Goal: Information Seeking & Learning: Learn about a topic

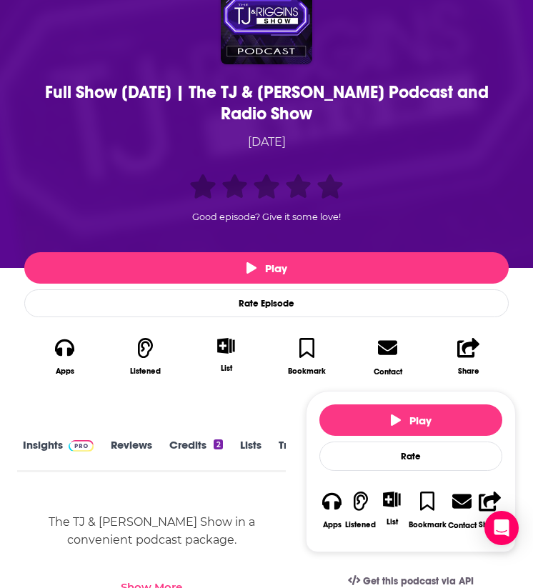
scroll to position [0, 46]
click at [248, 439] on link "Transcript" at bounding box center [260, 454] width 51 height 31
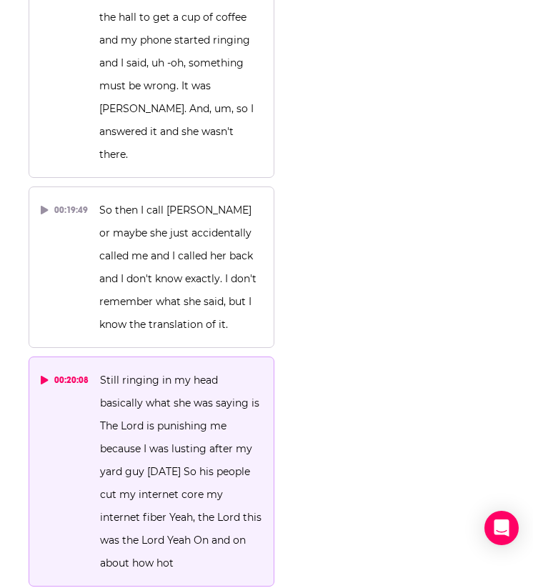
scroll to position [15774, 0]
click at [75, 368] on div "00:20:08" at bounding box center [65, 379] width 48 height 23
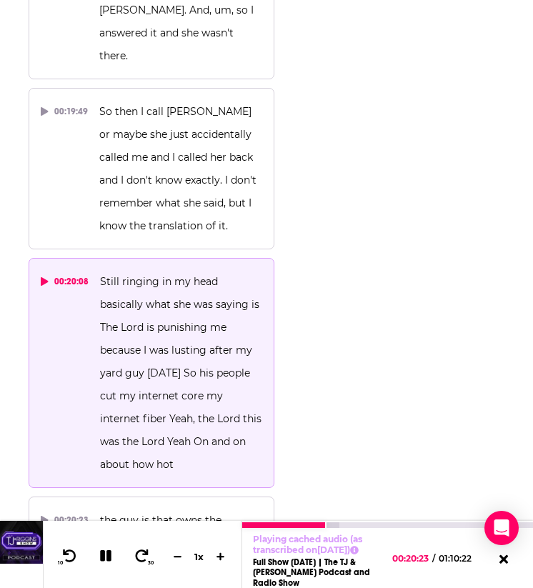
scroll to position [16709, 0]
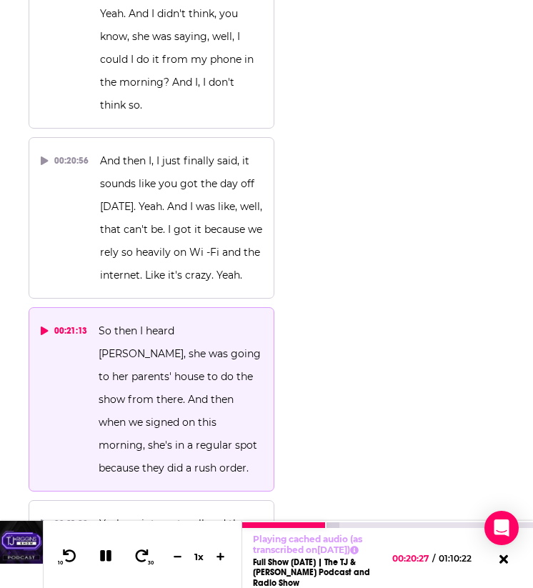
click at [39, 307] on button "00:21:13 So then I heard Riggins, she was going to her parents' house to do the…" at bounding box center [152, 399] width 246 height 184
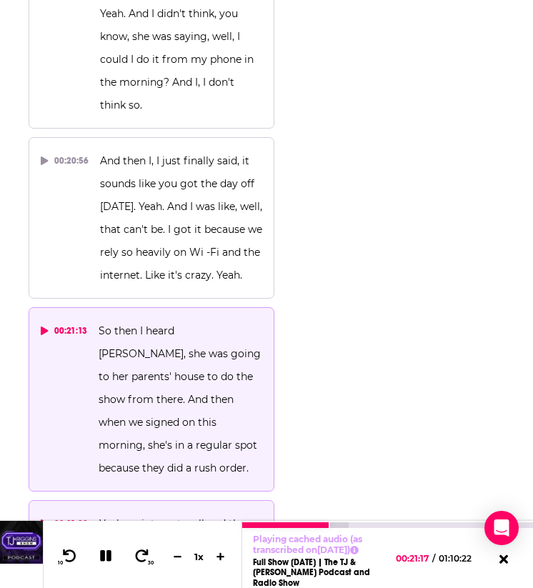
drag, startPoint x: 101, startPoint y: 247, endPoint x: 202, endPoint y: 346, distance: 141.0
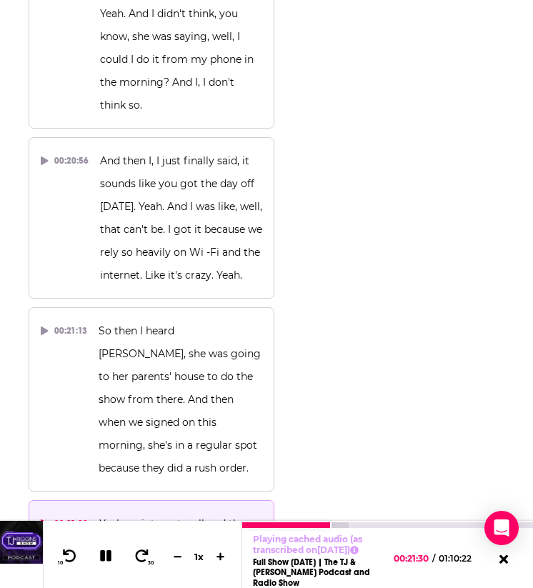
drag, startPoint x: 91, startPoint y: 235, endPoint x: 162, endPoint y: 334, distance: 121.4
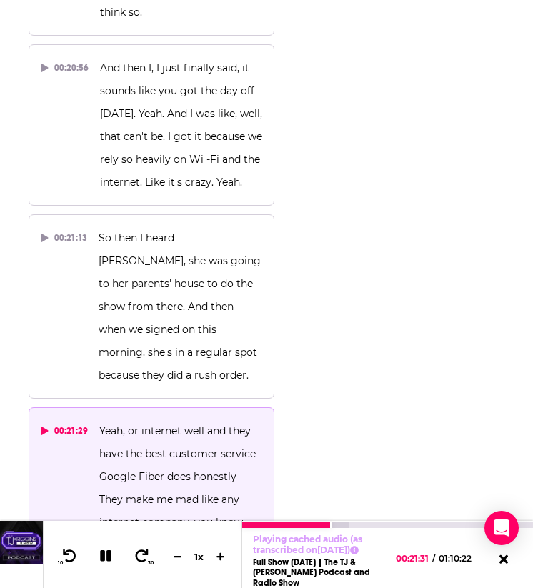
scroll to position [16807, 0]
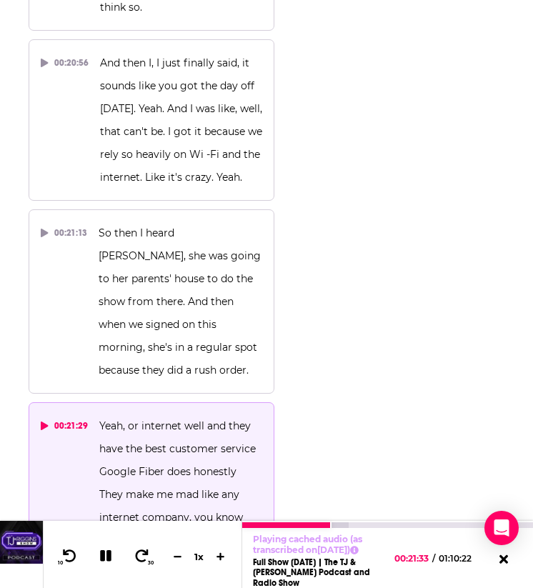
drag, startPoint x: 94, startPoint y: 145, endPoint x: 180, endPoint y: 272, distance: 153.9
click at [179, 402] on button "00:21:29 Yeah, or internet well and they have the best customer service Google …" at bounding box center [152, 517] width 246 height 230
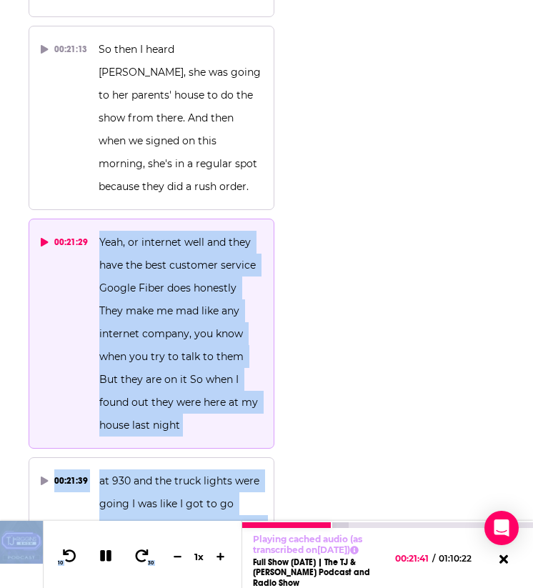
scroll to position [17127, 0]
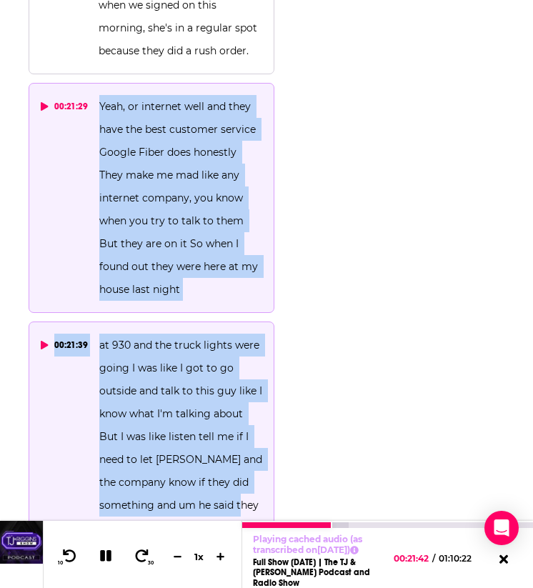
drag, startPoint x: 99, startPoint y: 145, endPoint x: 199, endPoint y: 247, distance: 143.6
copy div "Yeah, or internet well and they have the best customer service Google Fiber doe…"
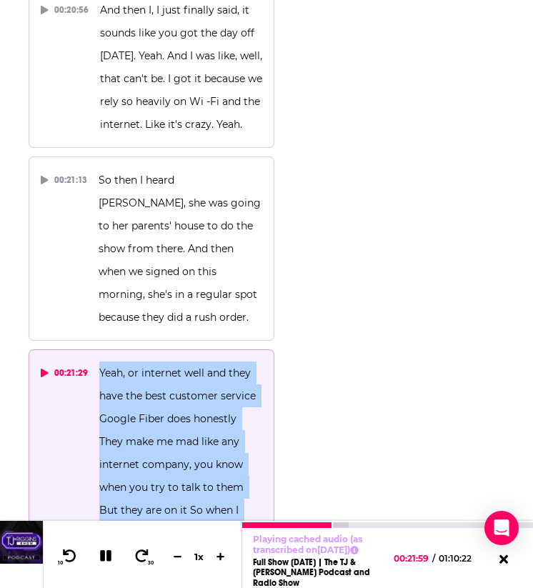
scroll to position [16859, 0]
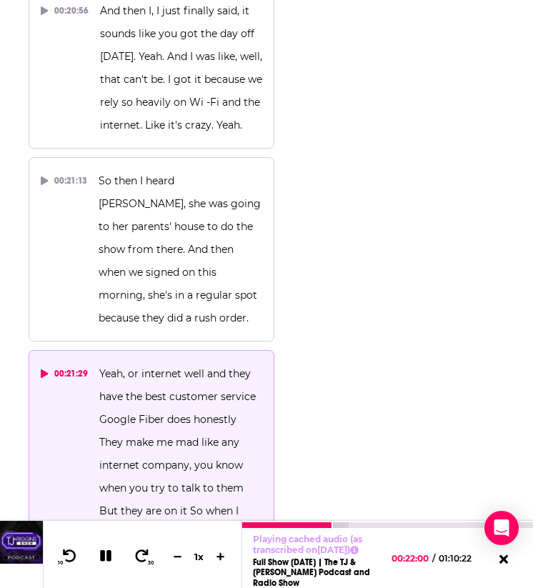
click at [67, 362] on div "00:21:29" at bounding box center [64, 373] width 47 height 23
click at [41, 362] on div "00:21:29" at bounding box center [64, 373] width 47 height 23
click at [45, 370] on icon at bounding box center [44, 374] width 7 height 9
click at [76, 362] on div "00:21:29" at bounding box center [64, 373] width 47 height 23
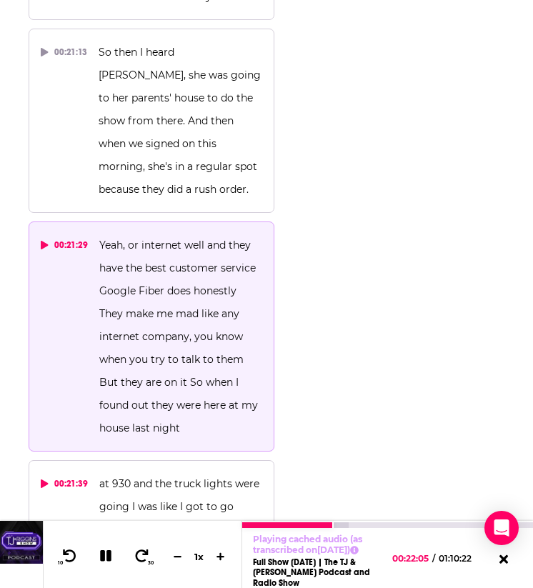
scroll to position [16989, 0]
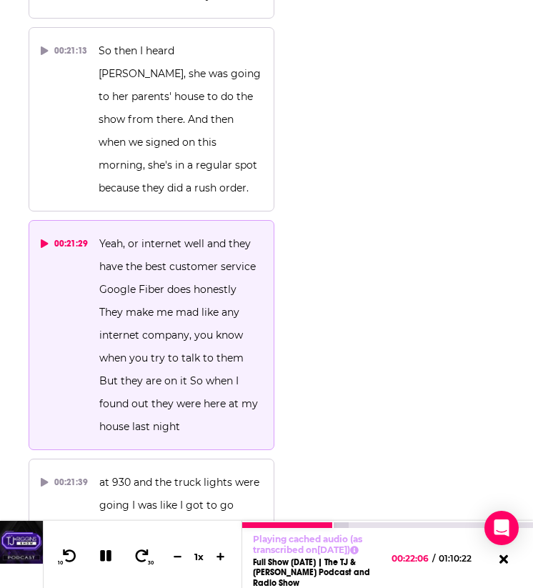
click at [112, 550] on icon at bounding box center [106, 556] width 16 height 13
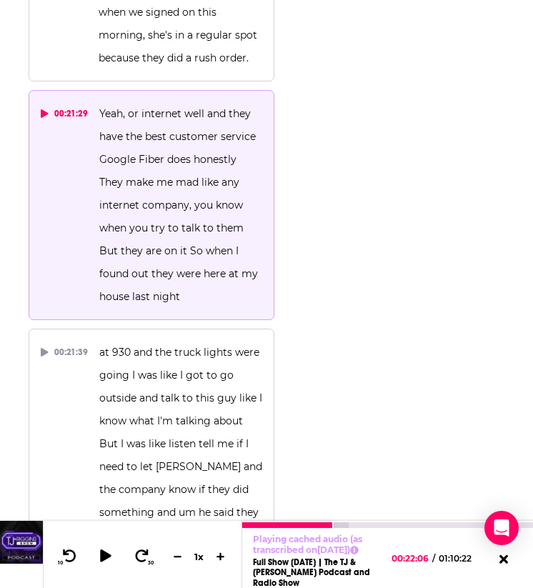
scroll to position [17134, 0]
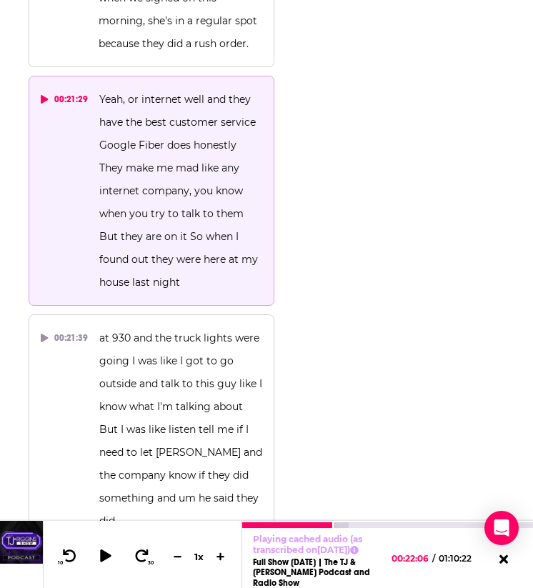
drag, startPoint x: 99, startPoint y: 297, endPoint x: 142, endPoint y: 396, distance: 107.6
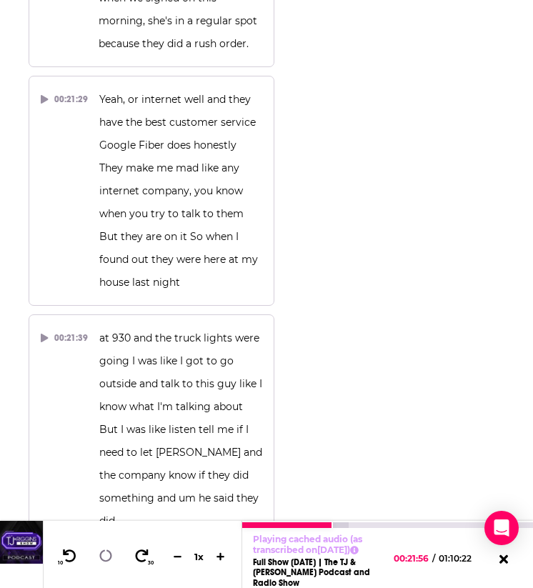
copy span "they aerated right through the the wire and i said well i guess i gotta go have…"
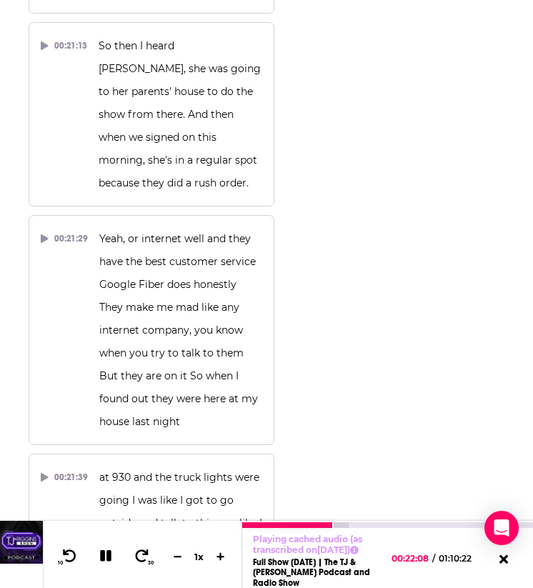
scroll to position [16939, 0]
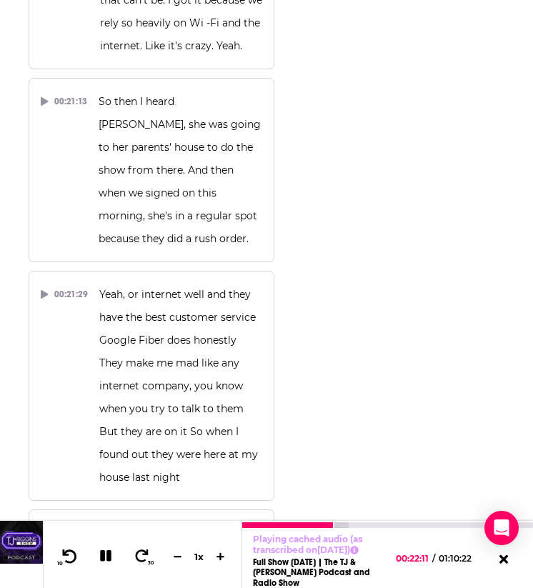
click at [68, 551] on icon at bounding box center [70, 556] width 18 height 14
click at [111, 556] on icon at bounding box center [105, 556] width 12 height 12
click at [111, 556] on icon at bounding box center [106, 556] width 18 height 14
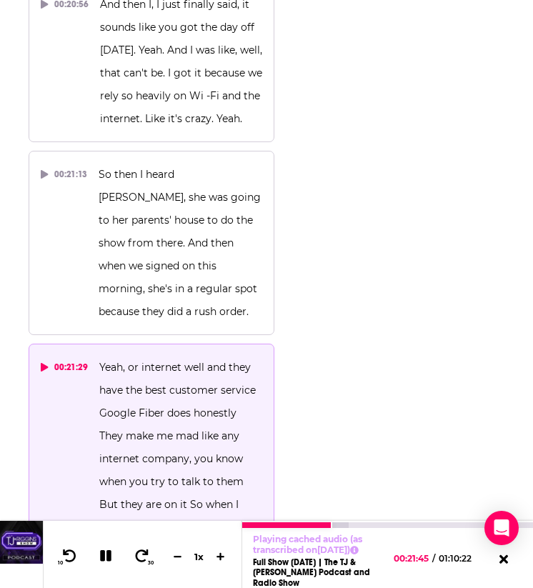
scroll to position [16857, 0]
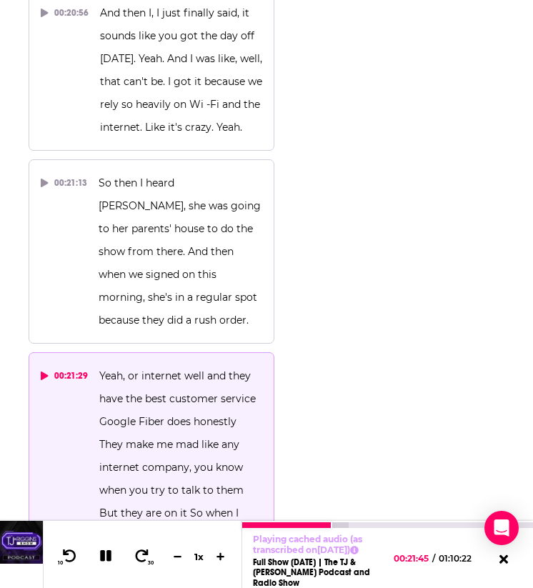
click at [50, 365] on div "00:21:29" at bounding box center [64, 376] width 47 height 23
click at [102, 551] on icon at bounding box center [105, 556] width 11 height 11
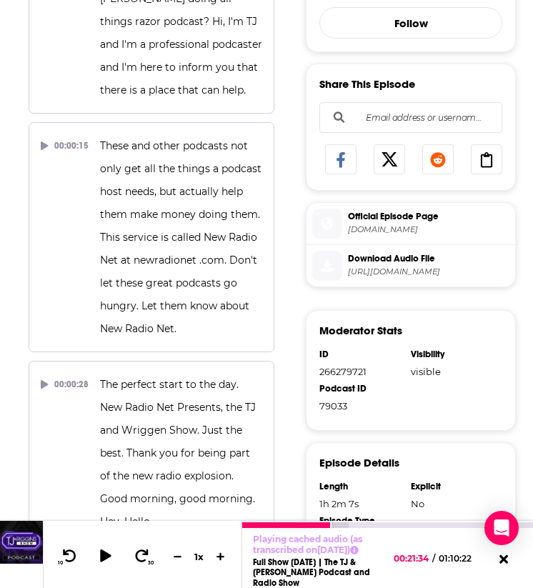
scroll to position [0, 0]
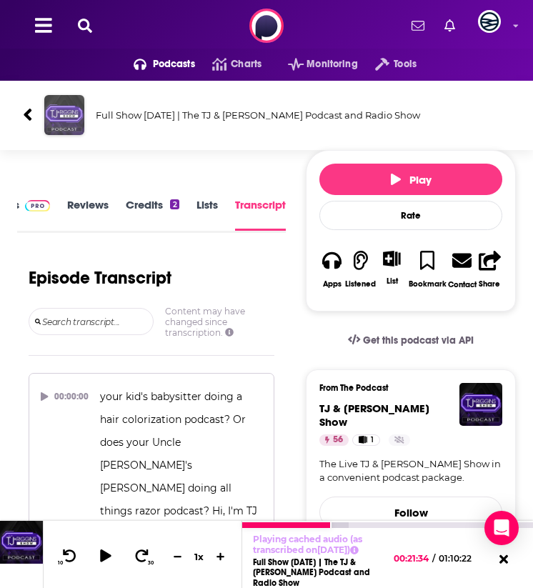
click at [65, 112] on img "Full Show 09/19/2025 | The TJ & Riggins Podcast and Radio Show" at bounding box center [64, 115] width 40 height 40
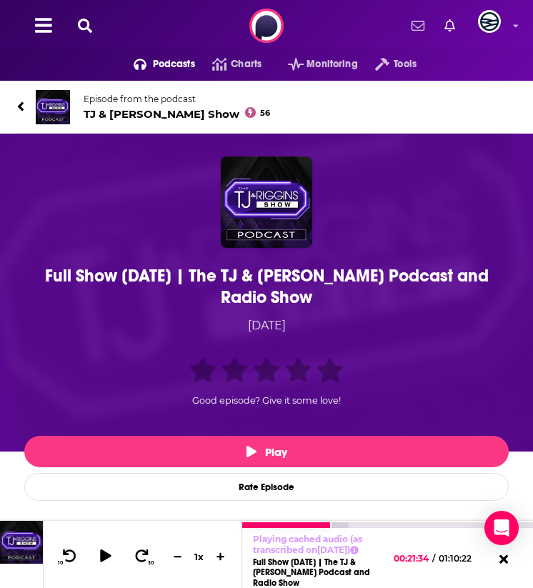
click at [32, 40] on div "Podcasts Charts Monitoring Tools For Business For Podcasters More" at bounding box center [266, 25] width 533 height 51
click at [49, 101] on img at bounding box center [53, 107] width 34 height 34
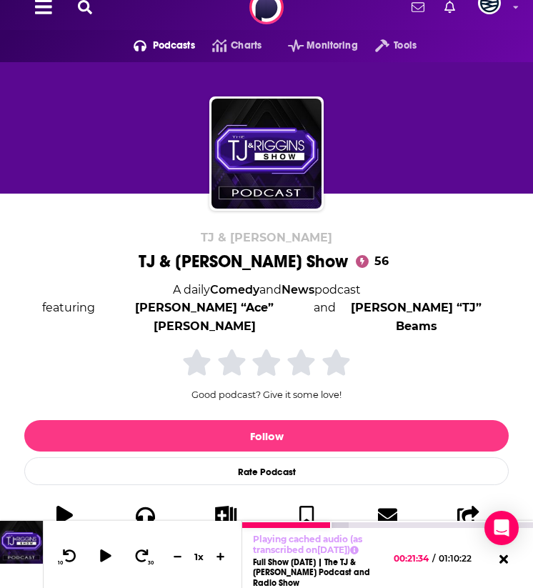
scroll to position [37, 0]
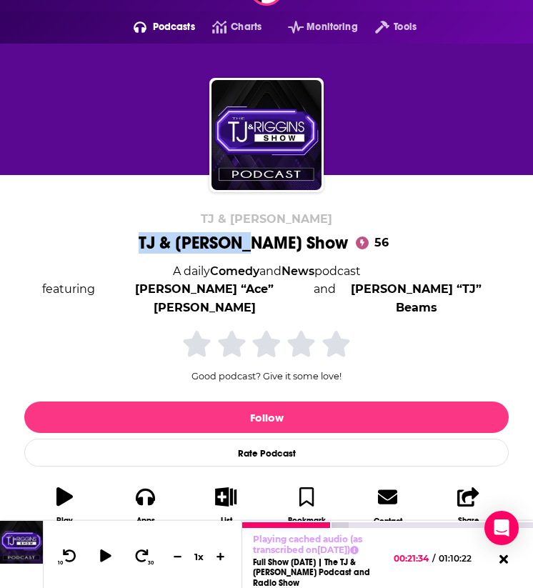
drag, startPoint x: 173, startPoint y: 232, endPoint x: 274, endPoint y: 233, distance: 100.8
click at [273, 232] on div "TJ & Riggins TJ & Riggins Show 56 A daily Comedy and News podcast featuring Dav…" at bounding box center [266, 373] width 499 height 322
drag, startPoint x: 314, startPoint y: 240, endPoint x: 176, endPoint y: 244, distance: 138.0
click at [176, 244] on div "TJ & Riggins Show 56" at bounding box center [267, 242] width 256 height 21
copy h1 "TJ & Riggins Show"
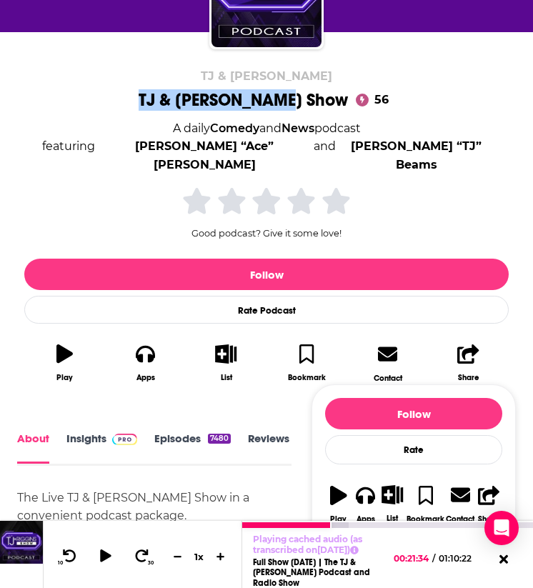
scroll to position [184, 0]
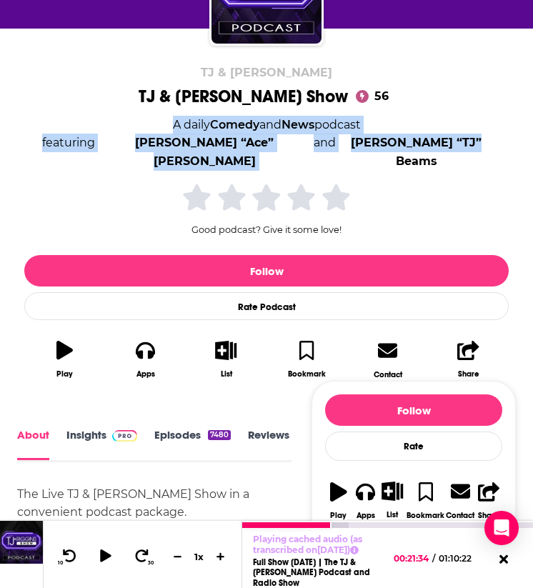
drag, startPoint x: 456, startPoint y: 154, endPoint x: 157, endPoint y: 120, distance: 300.8
click at [157, 120] on div "TJ & Riggins TJ & Riggins Show 56 A daily Comedy and News podcast featuring Dav…" at bounding box center [266, 227] width 499 height 322
copy div "A daily Comedy and News podcast featuring David “Ace” Cannon and Ritchie “TJ” B…"
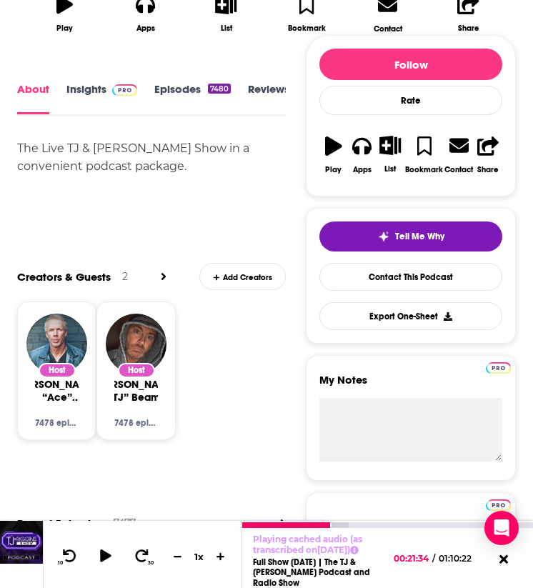
scroll to position [490, 0]
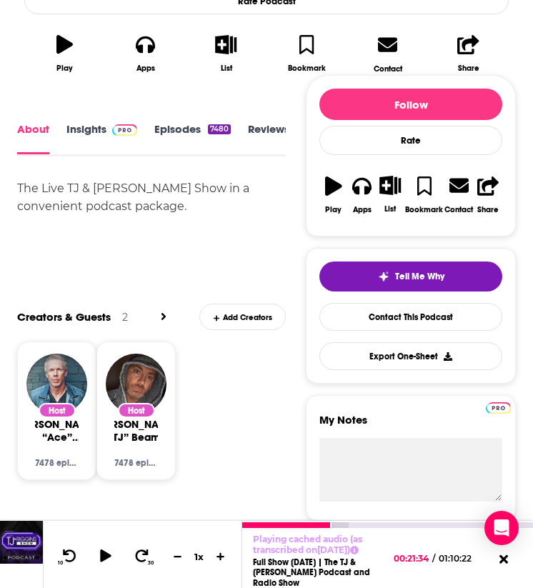
click at [104, 123] on link "Insights" at bounding box center [101, 138] width 71 height 31
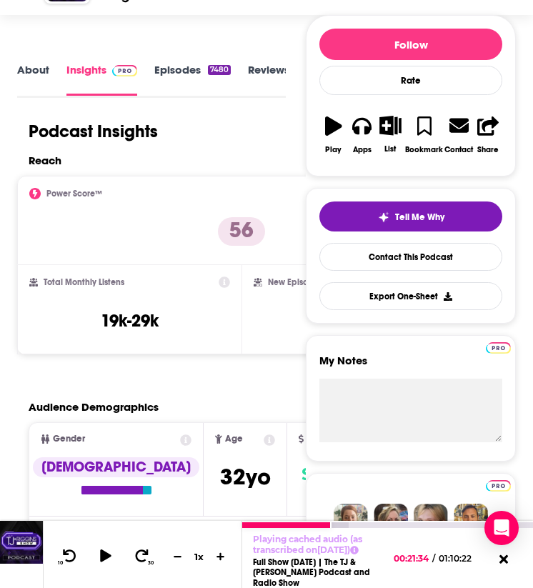
scroll to position [212, 0]
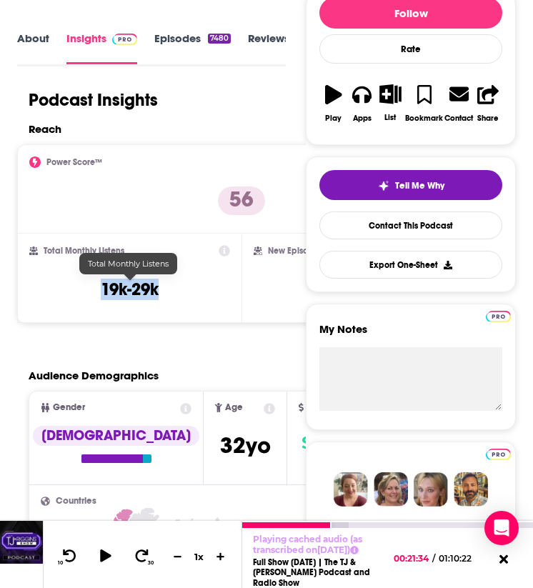
drag, startPoint x: 161, startPoint y: 280, endPoint x: 79, endPoint y: 282, distance: 82.2
click at [79, 282] on div "Total Monthly Listens 19k-29k" at bounding box center [129, 278] width 201 height 66
copy h3 "19k-29k"
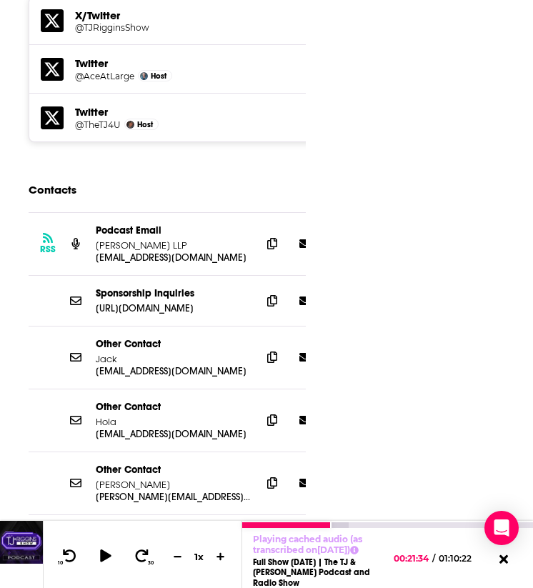
scroll to position [2201, 0]
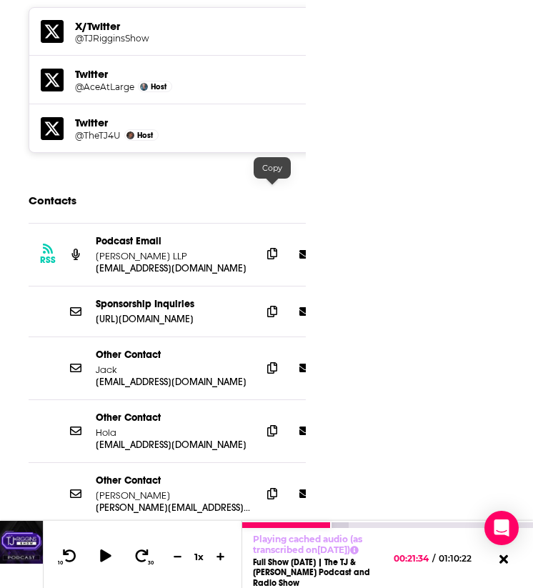
click at [269, 248] on icon at bounding box center [272, 253] width 10 height 11
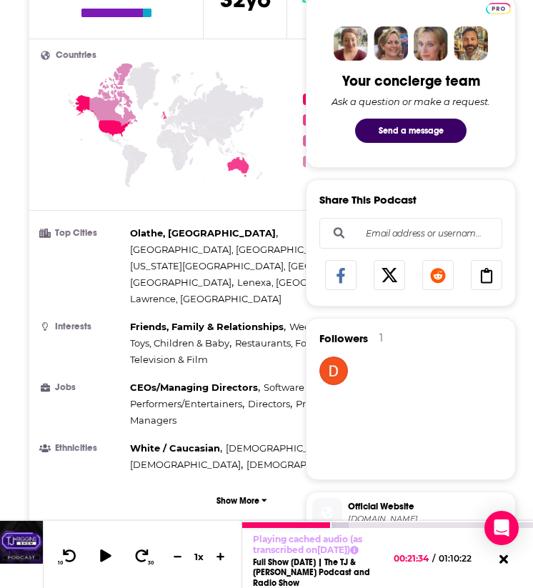
scroll to position [668, 0]
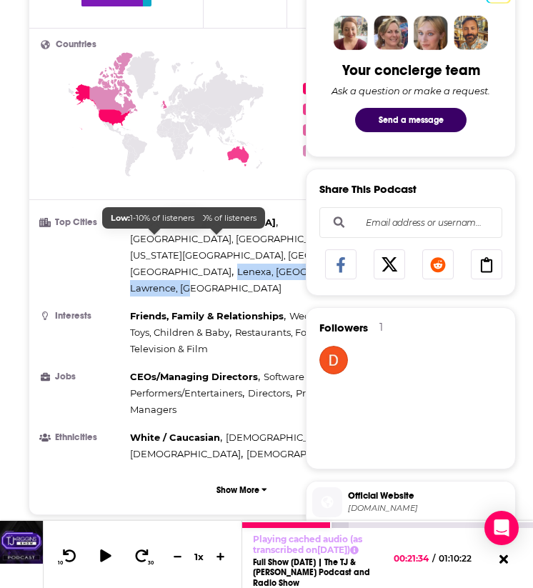
drag, startPoint x: 246, startPoint y: 244, endPoint x: 131, endPoint y: 232, distance: 115.7
click at [132, 233] on div "Olathe, KS , Overland Park, KS , Kansas City, MO , Ottawa , Lenexa, KS , Lawren…" at bounding box center [282, 255] width 305 height 82
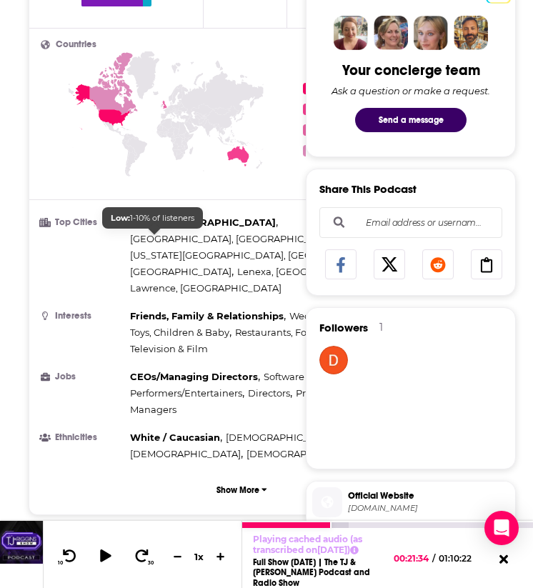
click at [150, 247] on ul "Top Cities Olathe, KS , Overland Park, KS , Kansas City, MO , Ottawa , Lenexa, …" at bounding box center [242, 338] width 402 height 248
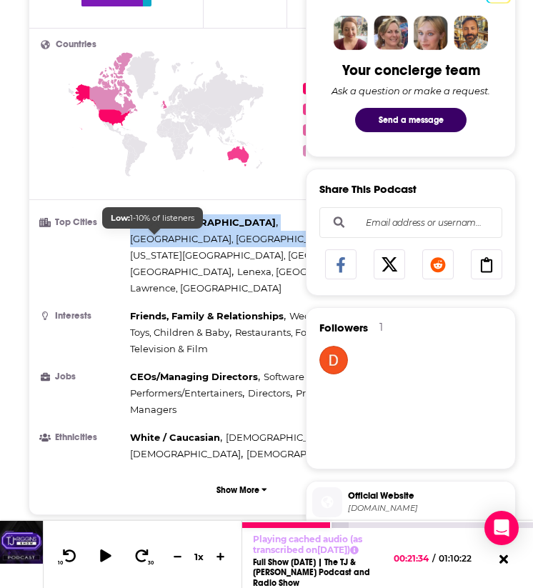
drag, startPoint x: 259, startPoint y: 241, endPoint x: 132, endPoint y: 223, distance: 128.5
click at [132, 223] on div "Olathe, KS , Overland Park, KS , Kansas City, MO , Ottawa , Lenexa, KS , Lawren…" at bounding box center [282, 255] width 305 height 82
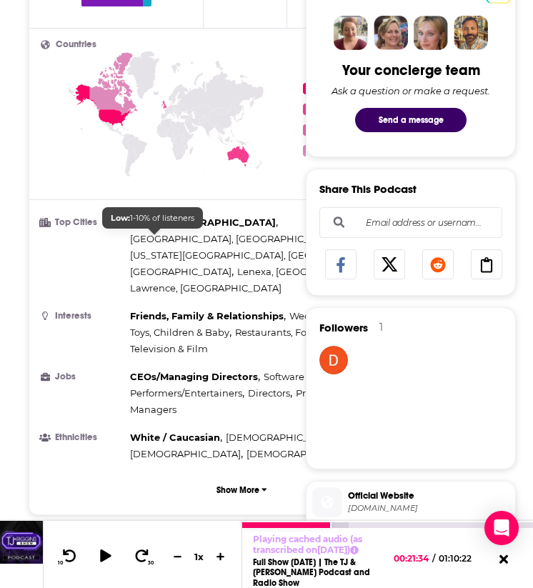
click at [168, 253] on ul "Top Cities Olathe, KS , Overland Park, KS , Kansas City, MO , Ottawa , Lenexa, …" at bounding box center [242, 338] width 402 height 248
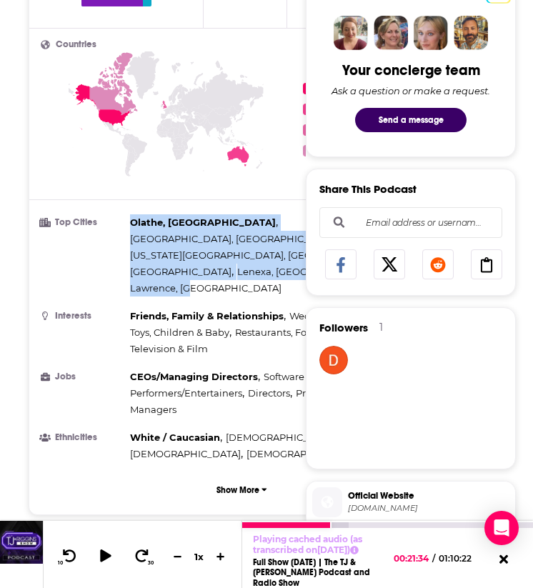
drag, startPoint x: 132, startPoint y: 222, endPoint x: 249, endPoint y: 237, distance: 117.4
click at [249, 237] on div "Olathe, KS , Overland Park, KS , Kansas City, MO , Ottawa , Lenexa, KS , Lawren…" at bounding box center [282, 255] width 305 height 82
copy div "Olathe, KS , Overland Park, KS , Kansas City, MO , Ottawa , Lenexa, KS , Lawren…"
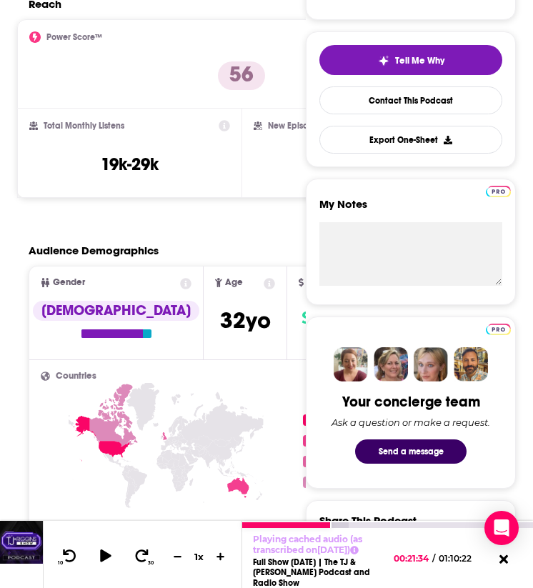
scroll to position [0, 0]
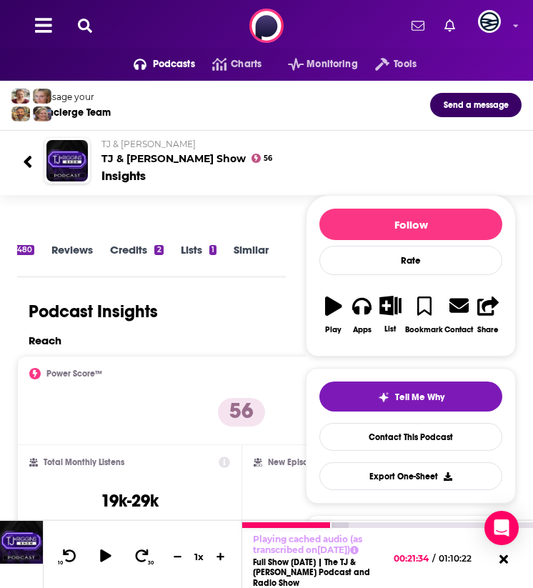
click at [30, 157] on icon at bounding box center [28, 162] width 8 height 12
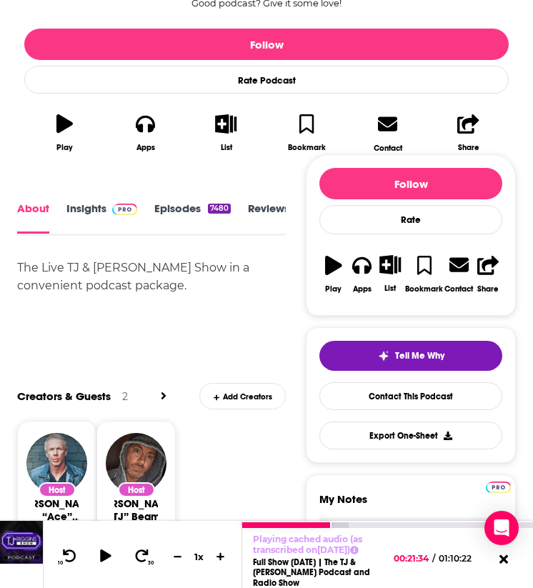
scroll to position [2, 0]
click at [168, 200] on link "Episodes 7480" at bounding box center [192, 215] width 76 height 31
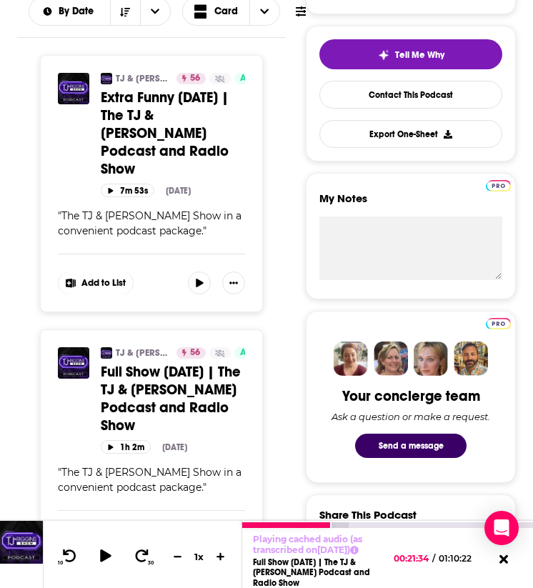
scroll to position [309, 0]
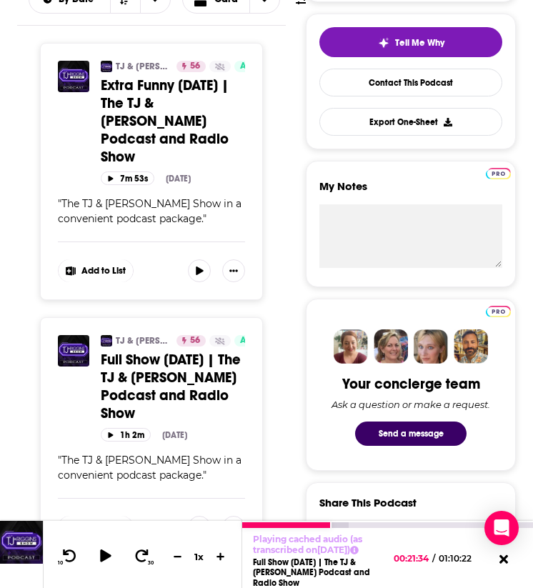
click at [194, 365] on span "Full Show 09/19/2025 | The TJ & Riggins Podcast and Radio Show" at bounding box center [171, 386] width 140 height 71
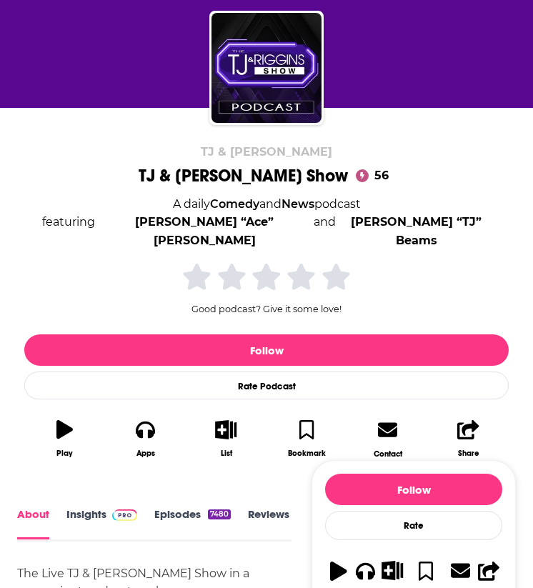
scroll to position [0, 191]
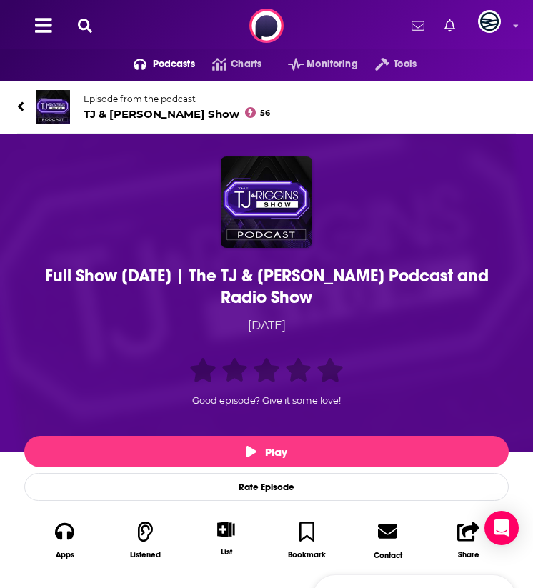
click at [219, 286] on div "Full Show [DATE] | The TJ & [PERSON_NAME] Podcast and Radio Show" at bounding box center [267, 286] width 478 height 43
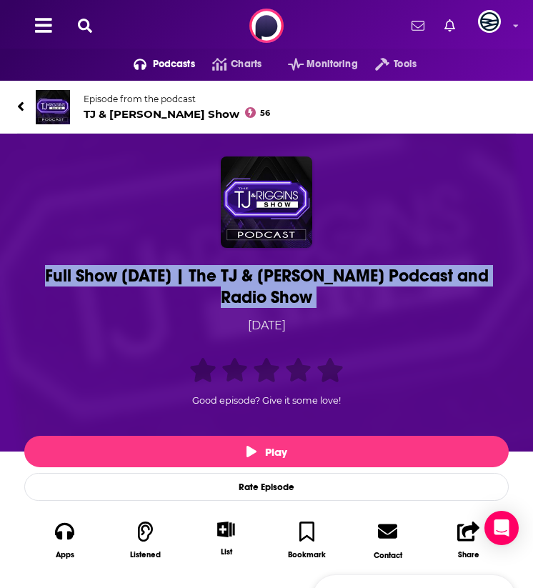
click at [219, 286] on div "Full Show [DATE] | The TJ & [PERSON_NAME] Podcast and Radio Show" at bounding box center [267, 286] width 478 height 43
copy h1 "Full Show [DATE] | The TJ & [PERSON_NAME] Podcast and Radio Show"
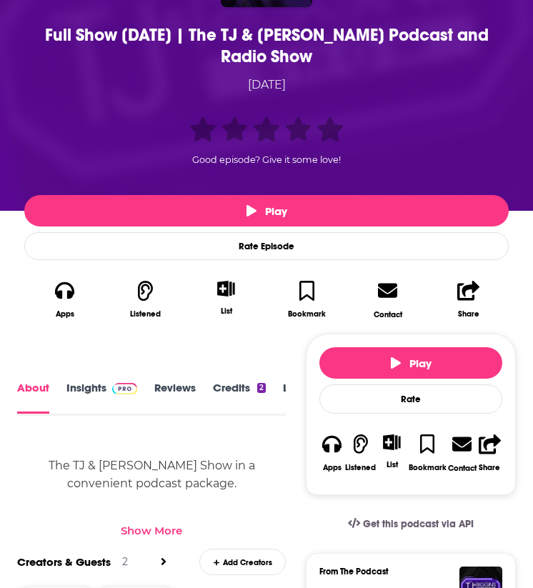
scroll to position [0, 109]
click at [223, 387] on link "Transcript" at bounding box center [243, 398] width 51 height 32
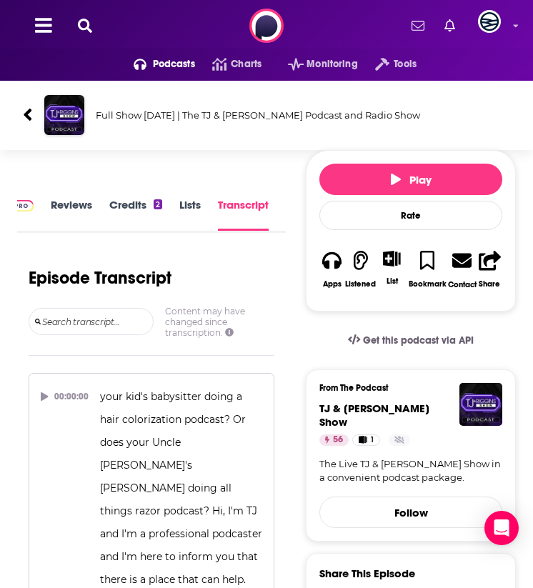
click at [222, 114] on h3 "Full Show 09/19/2025 | The TJ & Riggins Podcast and Radio Show" at bounding box center [303, 114] width 415 height 11
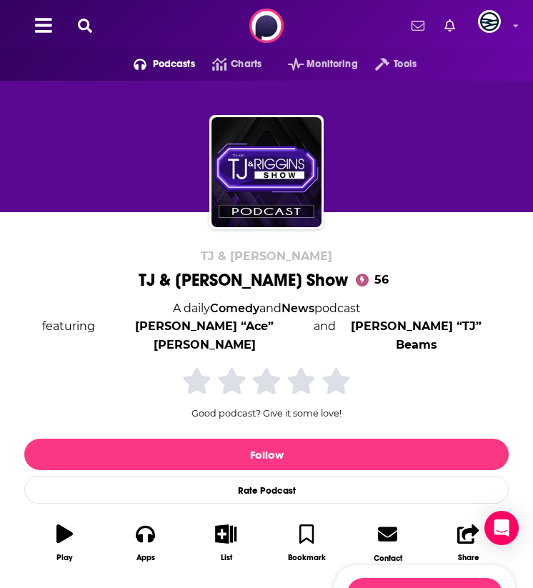
click at [368, 279] on div "TJ & Riggins TJ & Riggins Show 56 A daily Comedy and News podcast featuring Dav…" at bounding box center [266, 410] width 499 height 322
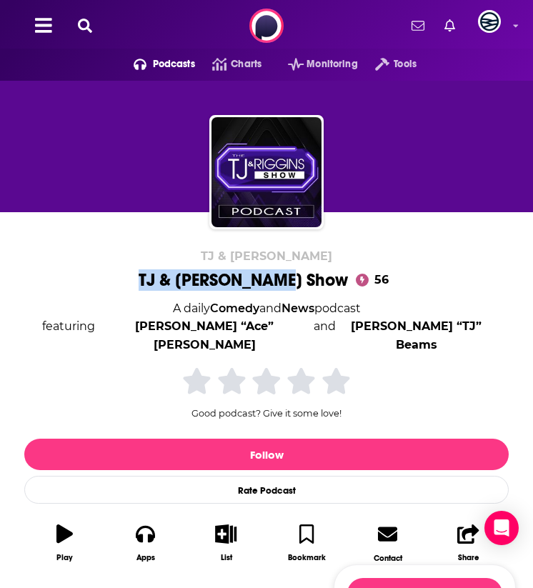
drag, startPoint x: 149, startPoint y: 273, endPoint x: 312, endPoint y: 274, distance: 163.7
click at [312, 274] on div "TJ & Riggins TJ & Riggins Show 56 A daily Comedy and News podcast featuring Dav…" at bounding box center [266, 410] width 499 height 322
copy h1 "TJ & Riggins Show"
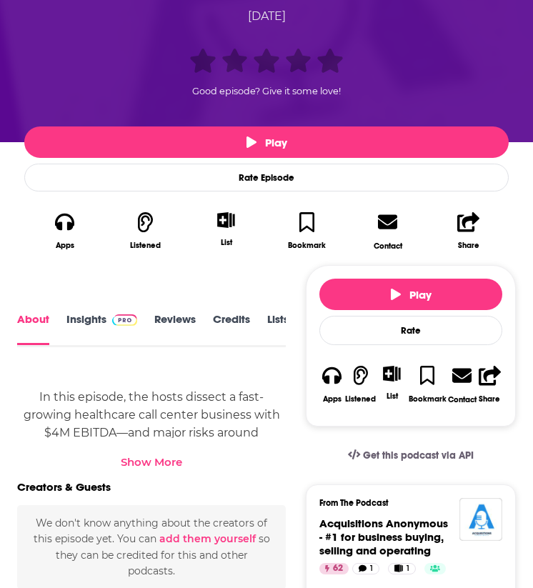
scroll to position [0, 93]
click at [227, 317] on link "Transcript" at bounding box center [243, 329] width 51 height 32
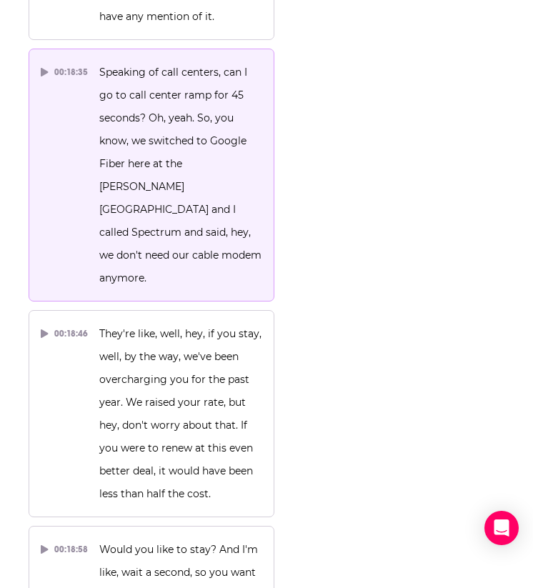
scroll to position [16969, 0]
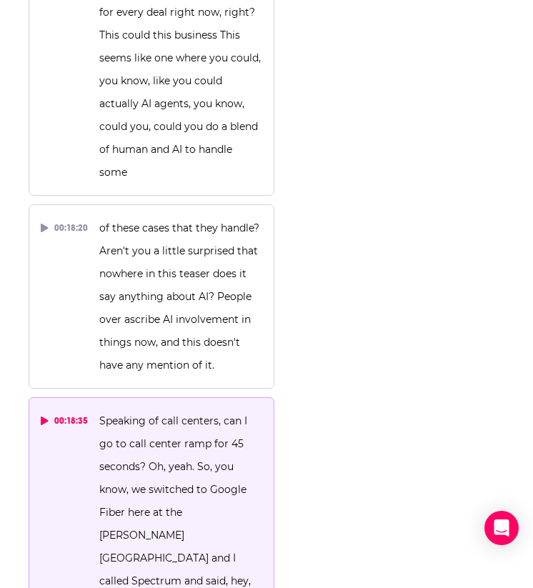
click at [45, 417] on icon at bounding box center [44, 421] width 7 height 9
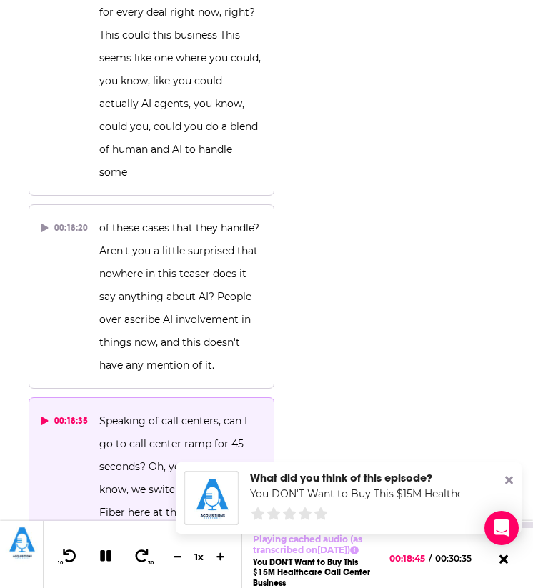
click at [103, 551] on icon at bounding box center [105, 556] width 11 height 11
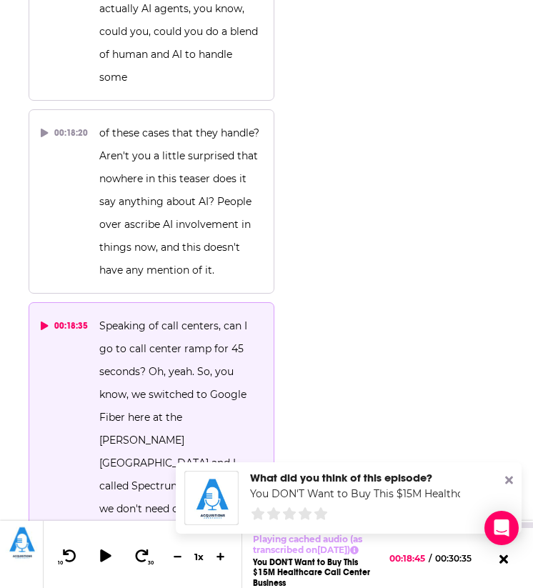
scroll to position [17071, 0]
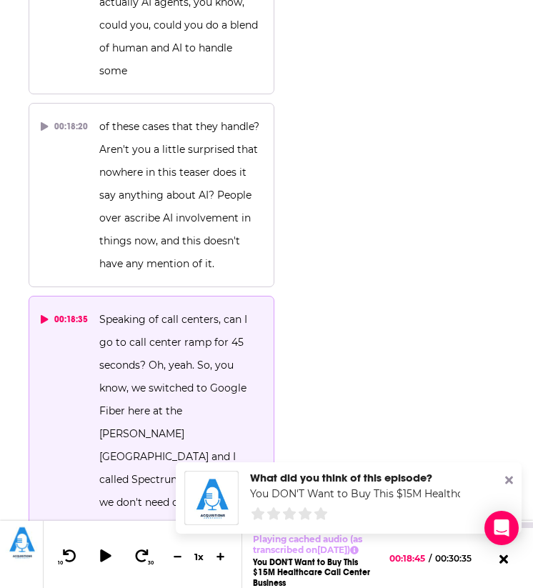
drag, startPoint x: 97, startPoint y: 112, endPoint x: 147, endPoint y: 358, distance: 251.5
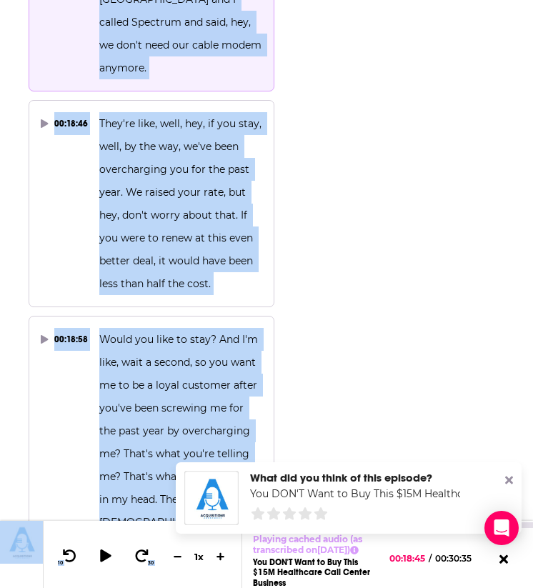
scroll to position [17531, 0]
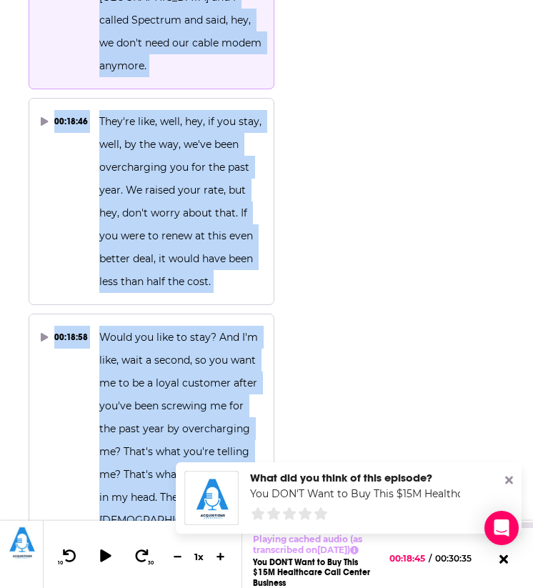
drag, startPoint x: 197, startPoint y: 156, endPoint x: 167, endPoint y: 473, distance: 318.2
copy div "So, you know, we switched to Google Fiber here at the Girdley House and I calle…"
click at [100, 552] on icon at bounding box center [105, 556] width 12 height 14
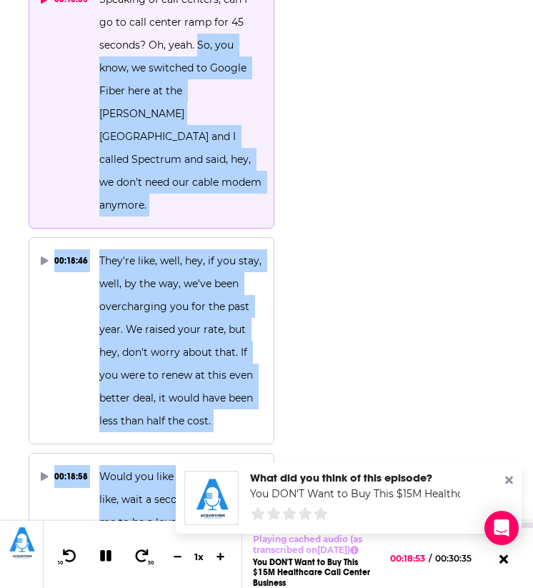
scroll to position [17363, 0]
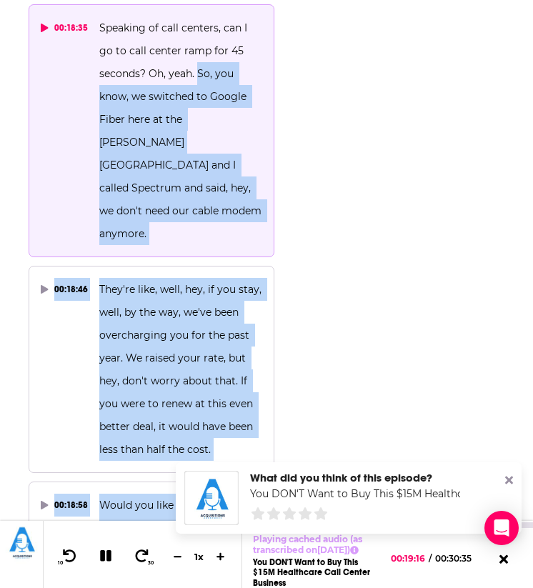
click at [108, 553] on icon at bounding box center [105, 556] width 11 height 11
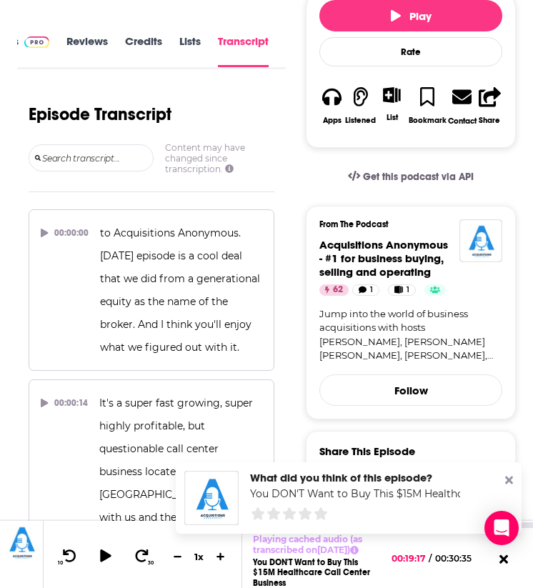
scroll to position [0, 0]
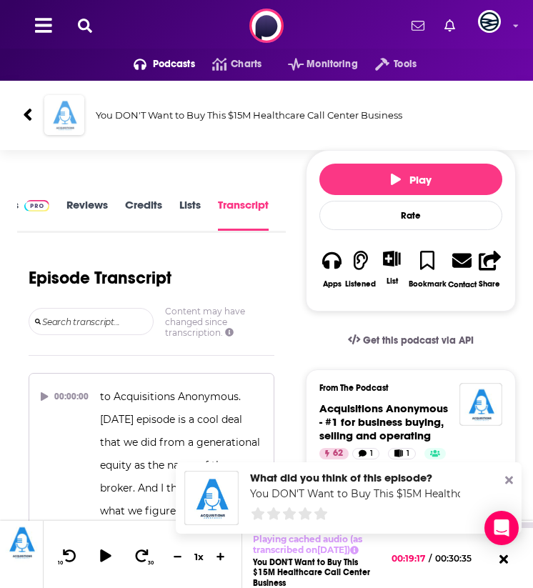
click at [58, 122] on img "You DON'T Want to Buy This $15M Healthcare Call Center Business" at bounding box center [64, 115] width 40 height 40
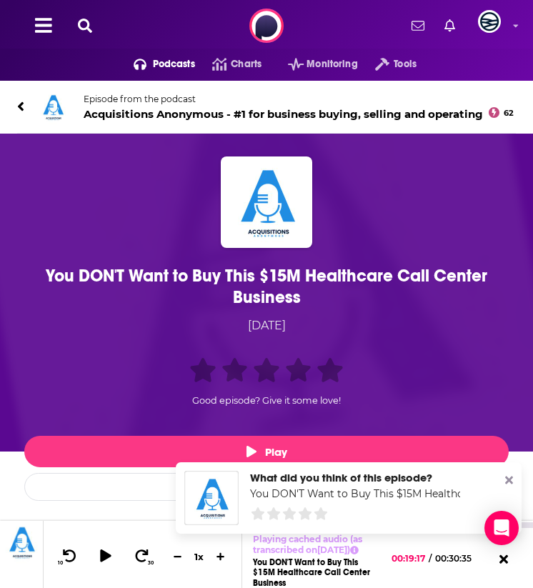
click at [167, 277] on div "You DON'T Want to Buy This $15M Healthcare Call Center Business" at bounding box center [267, 286] width 478 height 43
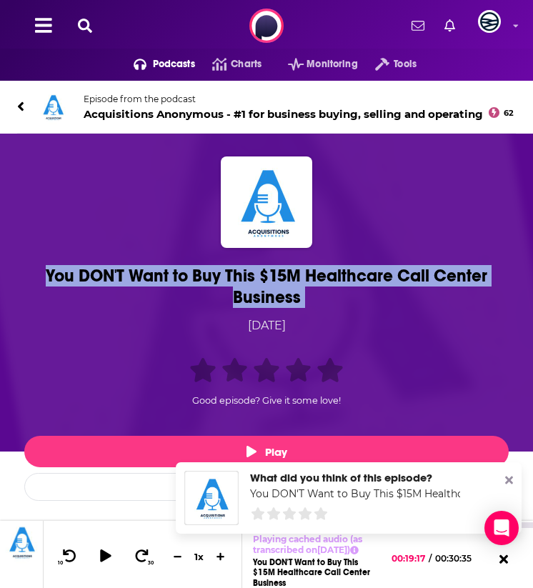
click at [167, 277] on div "You DON'T Want to Buy This $15M Healthcare Call Center Business" at bounding box center [267, 286] width 478 height 43
copy h1 "You DON'T Want to Buy This $15M Healthcare Call Center Business"
click at [17, 102] on icon at bounding box center [20, 106] width 7 height 14
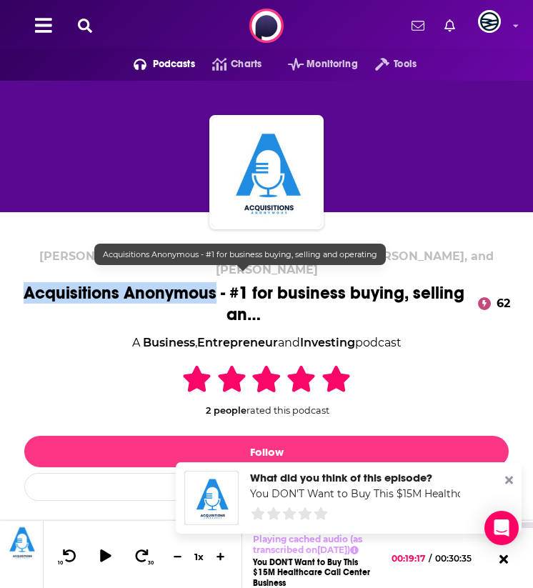
drag, startPoint x: 28, startPoint y: 276, endPoint x: 216, endPoint y: 278, distance: 188.0
click at [216, 282] on span "Acquisitions Anonymous - #1 for business buying, selling an…" at bounding box center [243, 303] width 453 height 43
copy h1 "Acquisitions Anonymous"
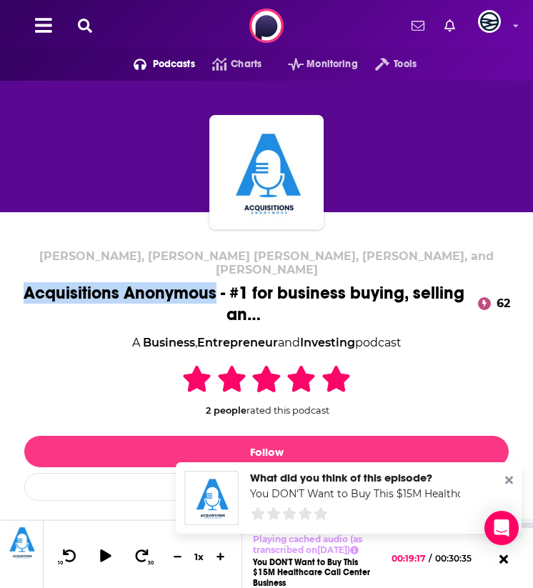
click at [143, 336] on link "Business" at bounding box center [169, 343] width 52 height 14
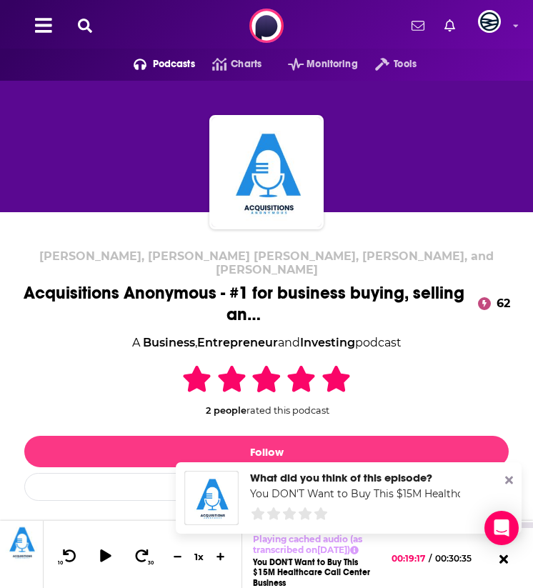
click at [87, 318] on div "Bill D'Alessandro, Mills Snell, Heather Endresen, and Michael Girdley Acquisiti…" at bounding box center [266, 409] width 499 height 320
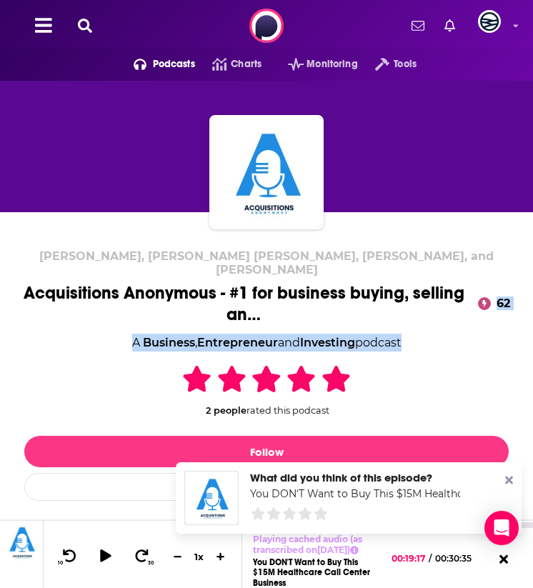
drag, startPoint x: 100, startPoint y: 322, endPoint x: 407, endPoint y: 329, distance: 306.7
click at [407, 329] on div "Bill D'Alessandro, Mills Snell, Heather Endresen, and Michael Girdley Acquisiti…" at bounding box center [266, 409] width 499 height 320
copy div "Acquisitions Anonymous - #1 for business buying, selling an… 62 A Business , En…"
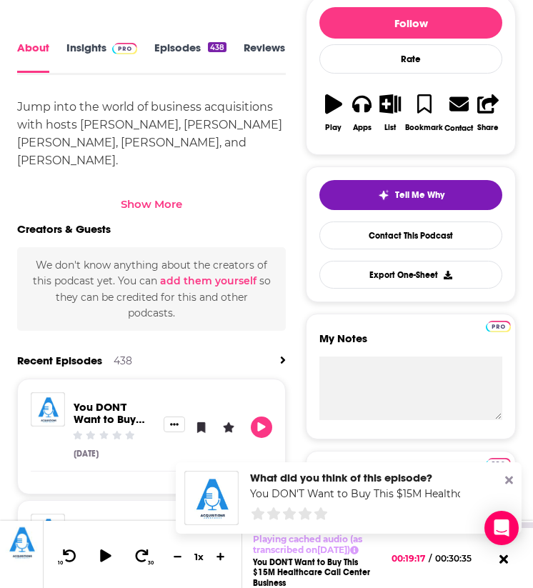
scroll to position [563, 0]
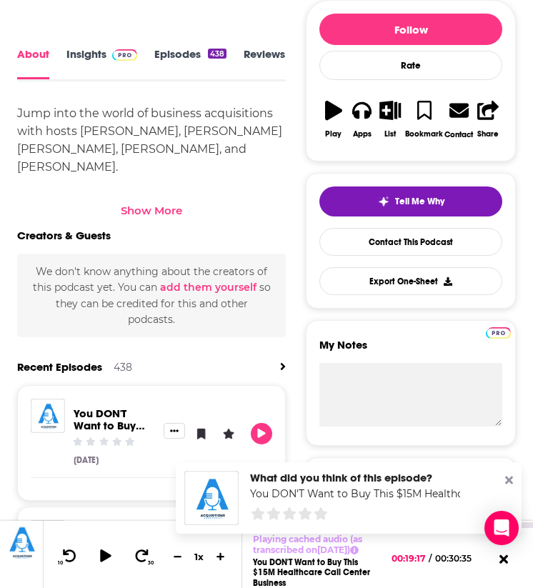
click at [104, 48] on link "Insights" at bounding box center [101, 63] width 71 height 31
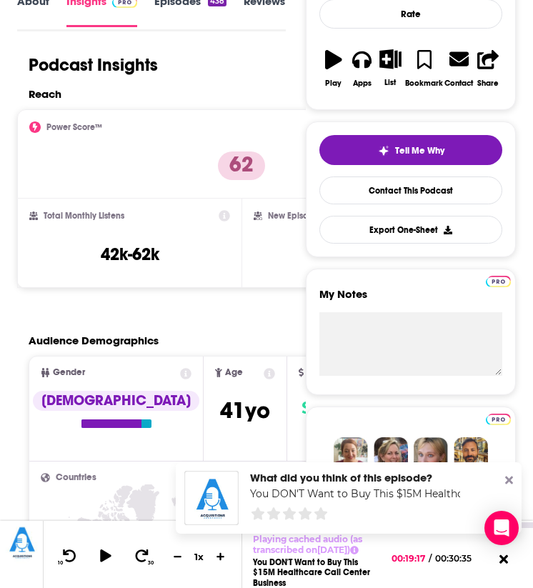
scroll to position [254, 0]
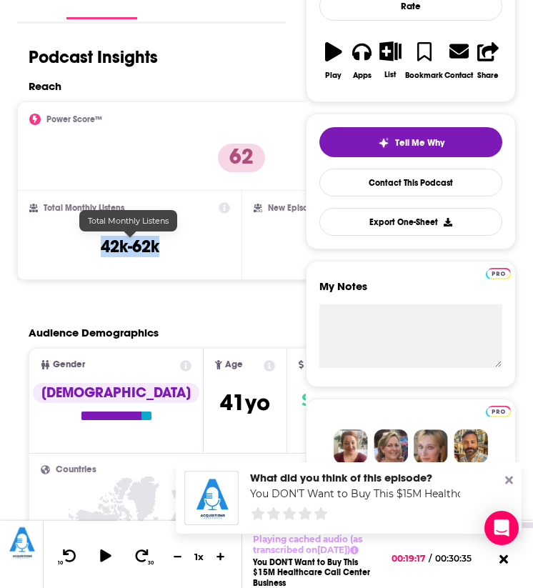
drag, startPoint x: 162, startPoint y: 250, endPoint x: 62, endPoint y: 250, distance: 100.1
click at [64, 250] on div "Total Monthly Listens 42k-62k" at bounding box center [129, 235] width 201 height 66
copy h3 "42k-62k"
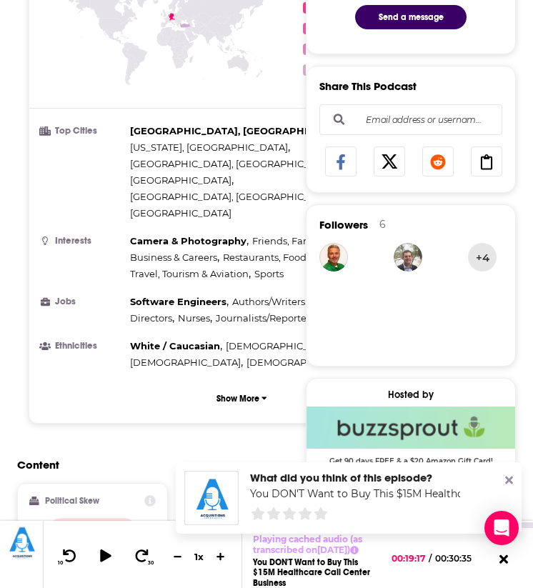
scroll to position [807, 0]
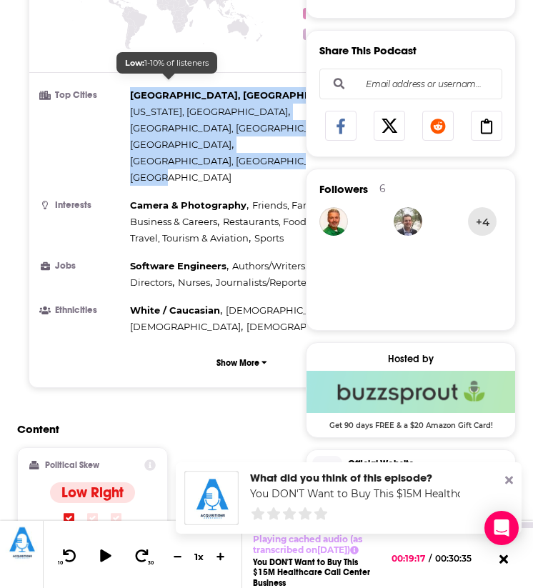
drag, startPoint x: 253, startPoint y: 99, endPoint x: 129, endPoint y: 84, distance: 124.6
click at [130, 87] on div "Los Angeles, CA , New York, NY , Miami, FL , London , Philadelphia, PA , Mumbai" at bounding box center [282, 136] width 305 height 99
copy div "Los Angeles, CA , New York, NY , Miami, FL , London , Philadelphia, PA , Mumbai"
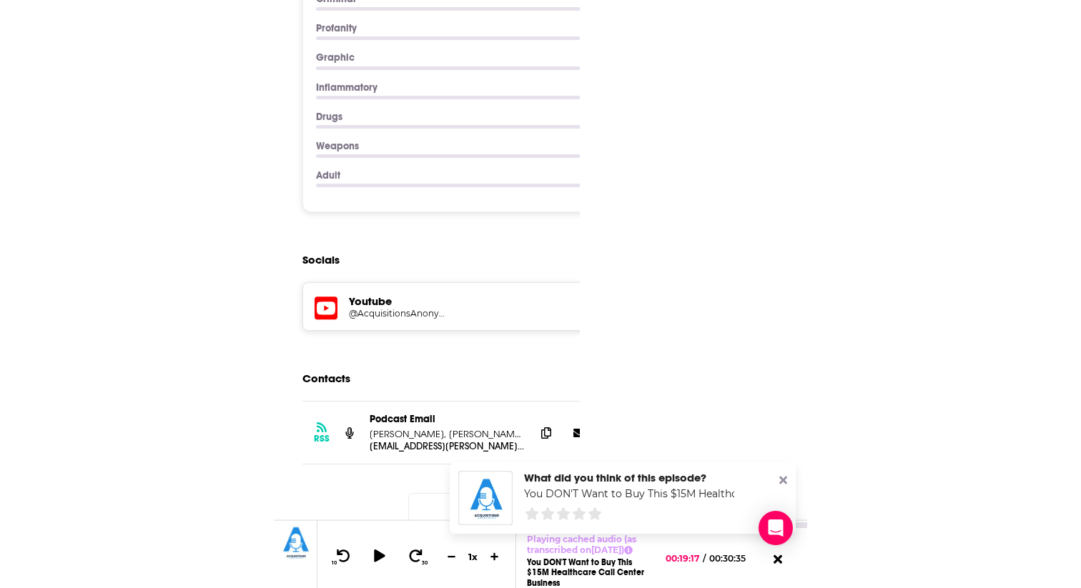
scroll to position [1941, 0]
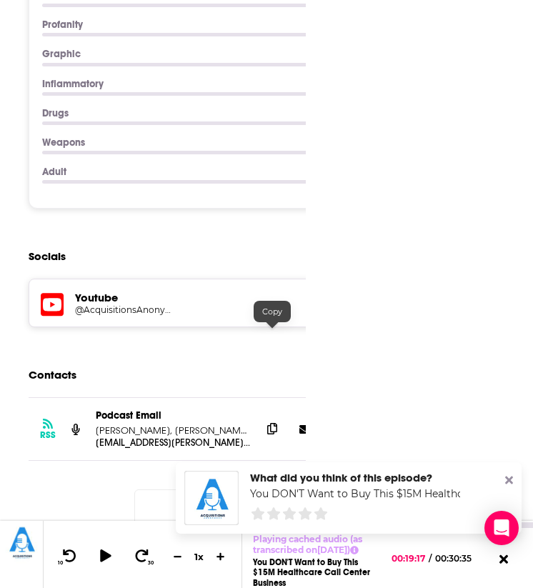
click at [269, 423] on icon at bounding box center [272, 428] width 10 height 11
